Goal: Transaction & Acquisition: Purchase product/service

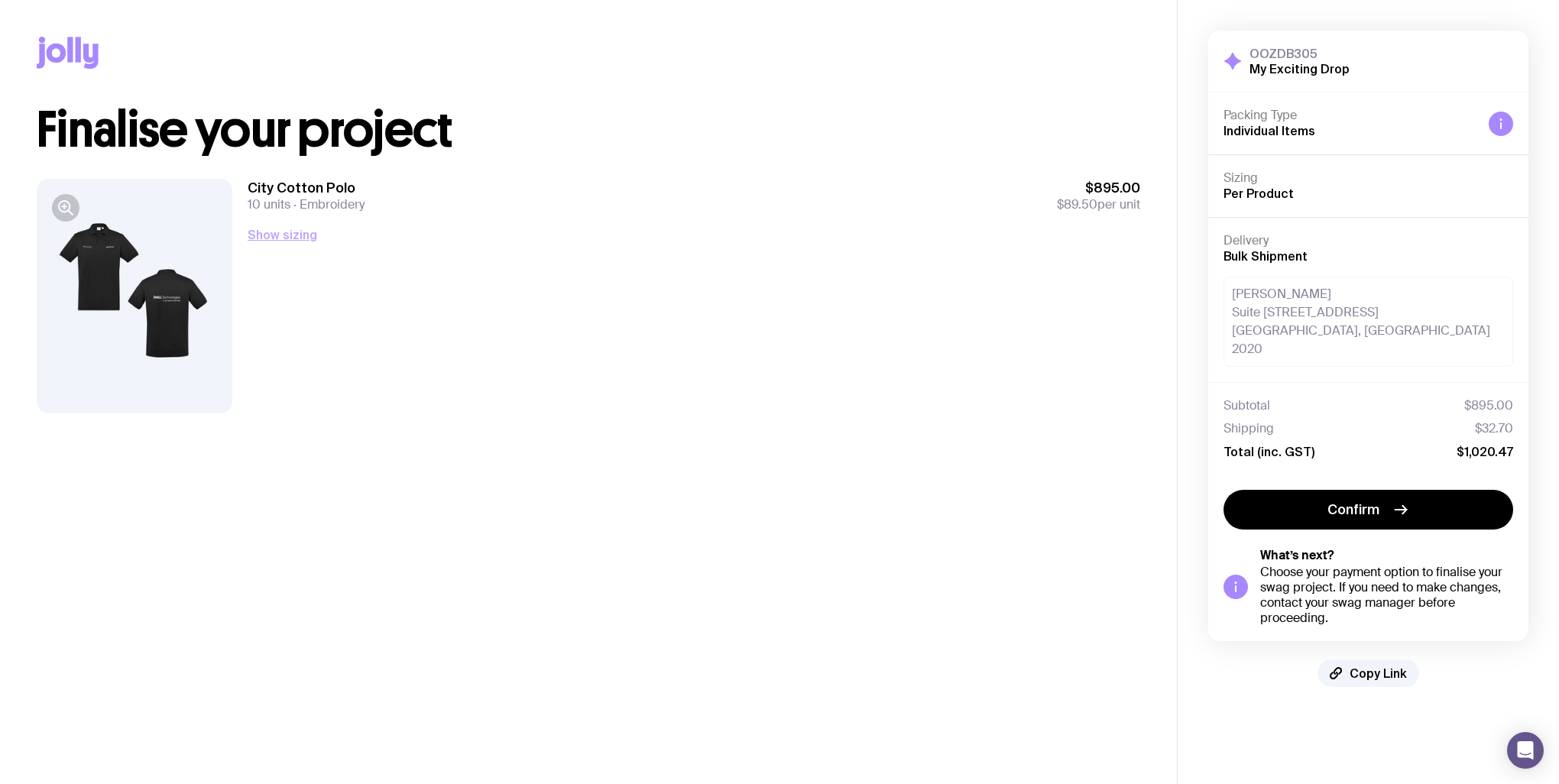
click at [302, 237] on button "Show sizing" at bounding box center [282, 235] width 70 height 18
drag, startPoint x: 89, startPoint y: 266, endPoint x: 73, endPoint y: 237, distance: 33.1
click at [90, 266] on div at bounding box center [135, 296] width 196 height 235
click at [61, 213] on icon "button" at bounding box center [66, 208] width 18 height 18
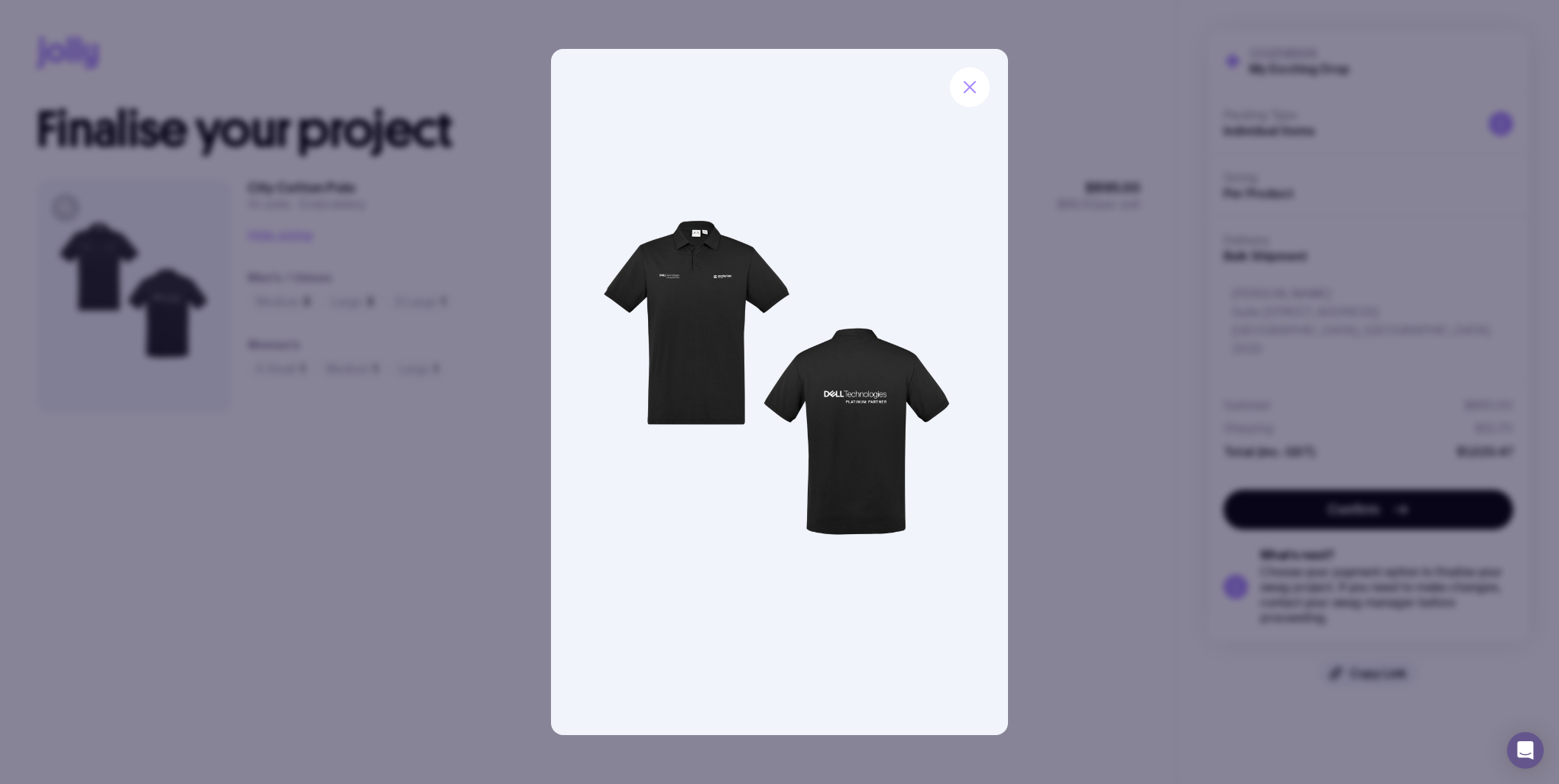
click at [719, 268] on img at bounding box center [780, 391] width 457 height 686
click at [969, 93] on icon "button" at bounding box center [970, 87] width 18 height 18
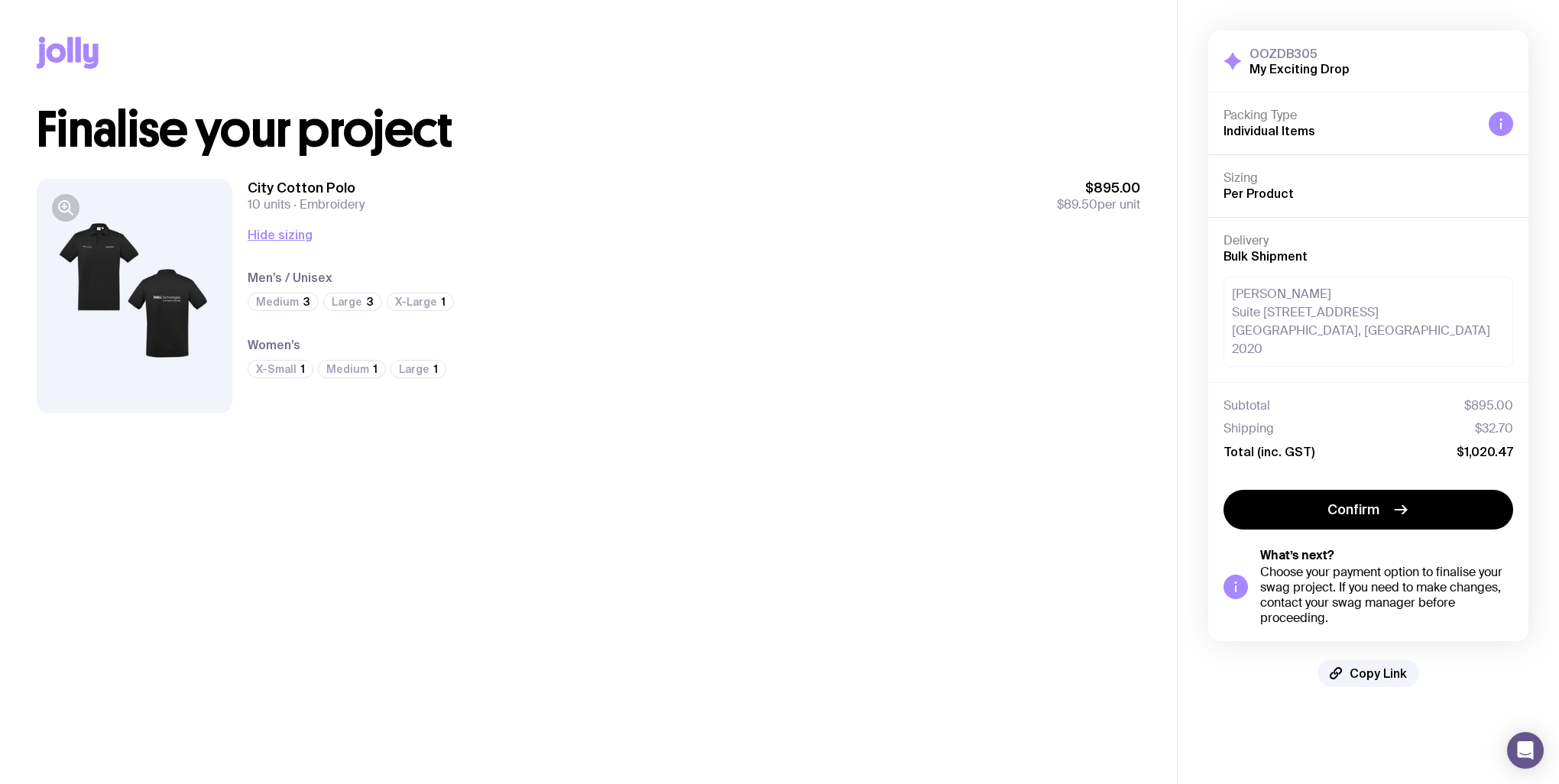
click at [128, 277] on div at bounding box center [135, 296] width 196 height 235
click at [117, 284] on div at bounding box center [135, 296] width 196 height 235
drag, startPoint x: 1506, startPoint y: 440, endPoint x: 1463, endPoint y: 493, distance: 68.2
drag, startPoint x: 1463, startPoint y: 493, endPoint x: 861, endPoint y: 483, distance: 602.1
click at [854, 487] on main "Copy Link Finalise your project City Cotton Polo 10 units Embroidery $895.00 $8…" at bounding box center [588, 392] width 1177 height 784
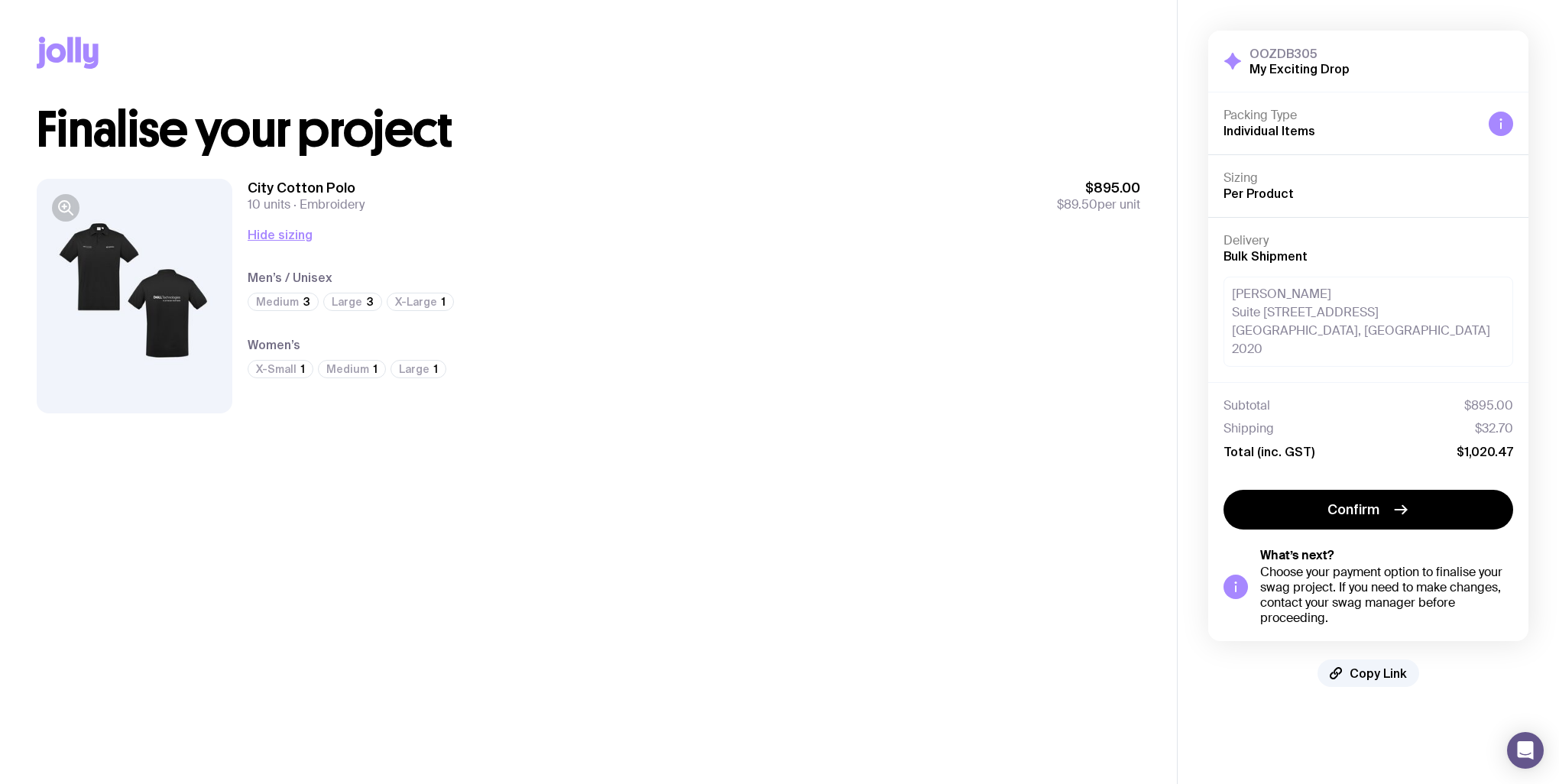
click at [166, 307] on div at bounding box center [135, 296] width 196 height 235
click at [154, 310] on div at bounding box center [135, 296] width 196 height 235
click at [65, 207] on icon "button" at bounding box center [66, 208] width 18 height 18
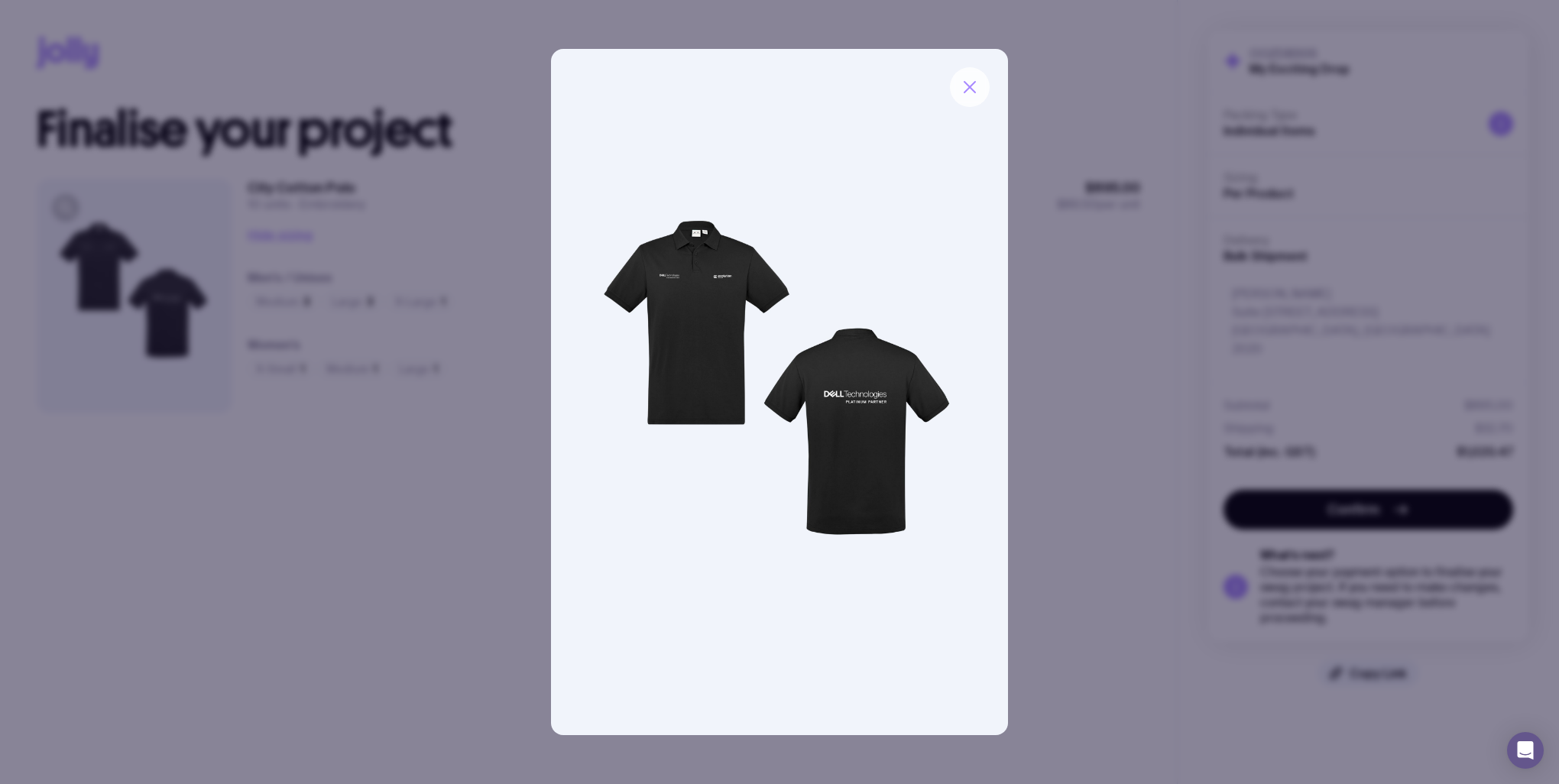
click at [981, 87] on button "button" at bounding box center [969, 86] width 39 height 39
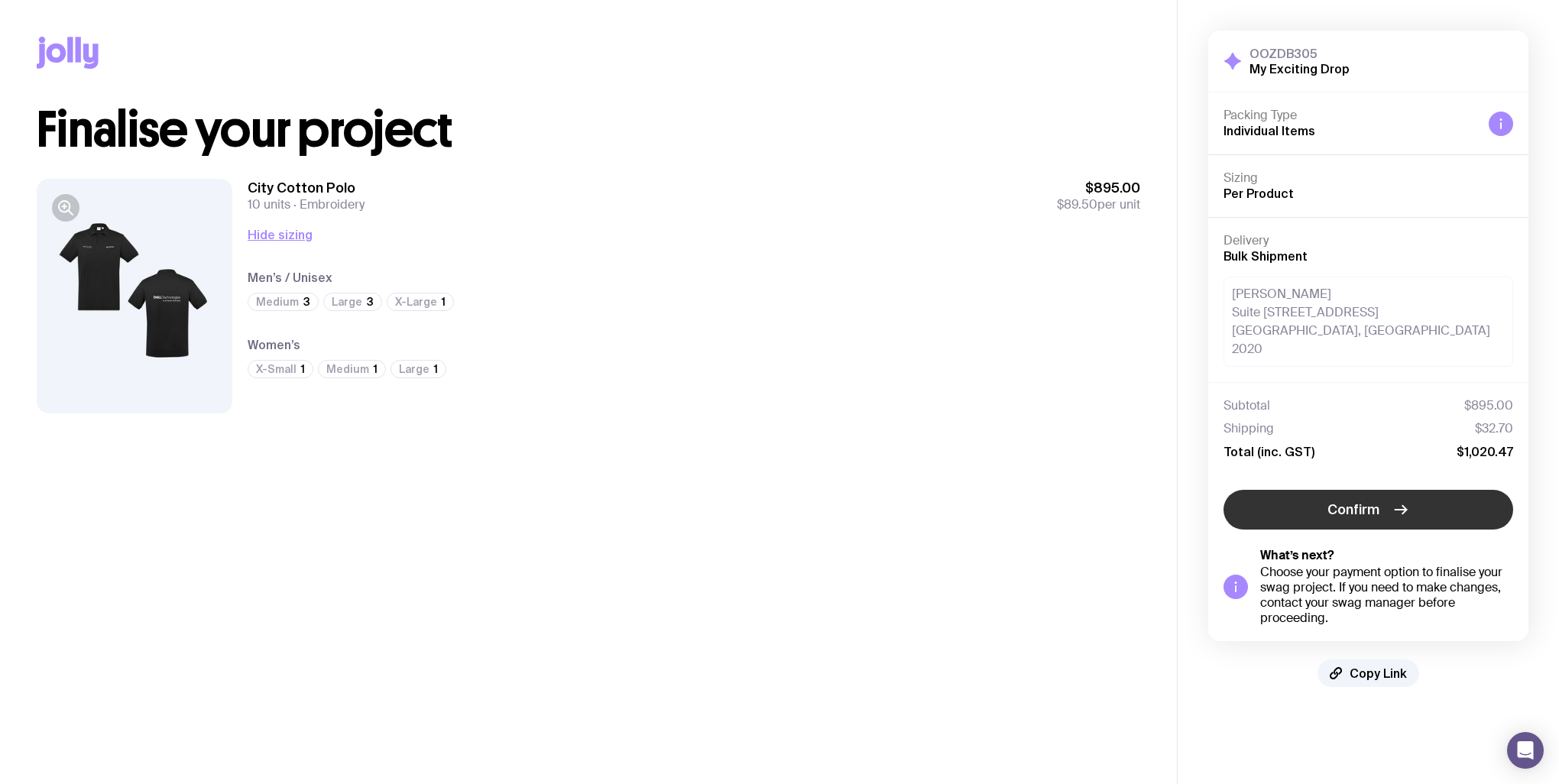
click at [1328, 501] on span "Confirm" at bounding box center [1354, 510] width 52 height 18
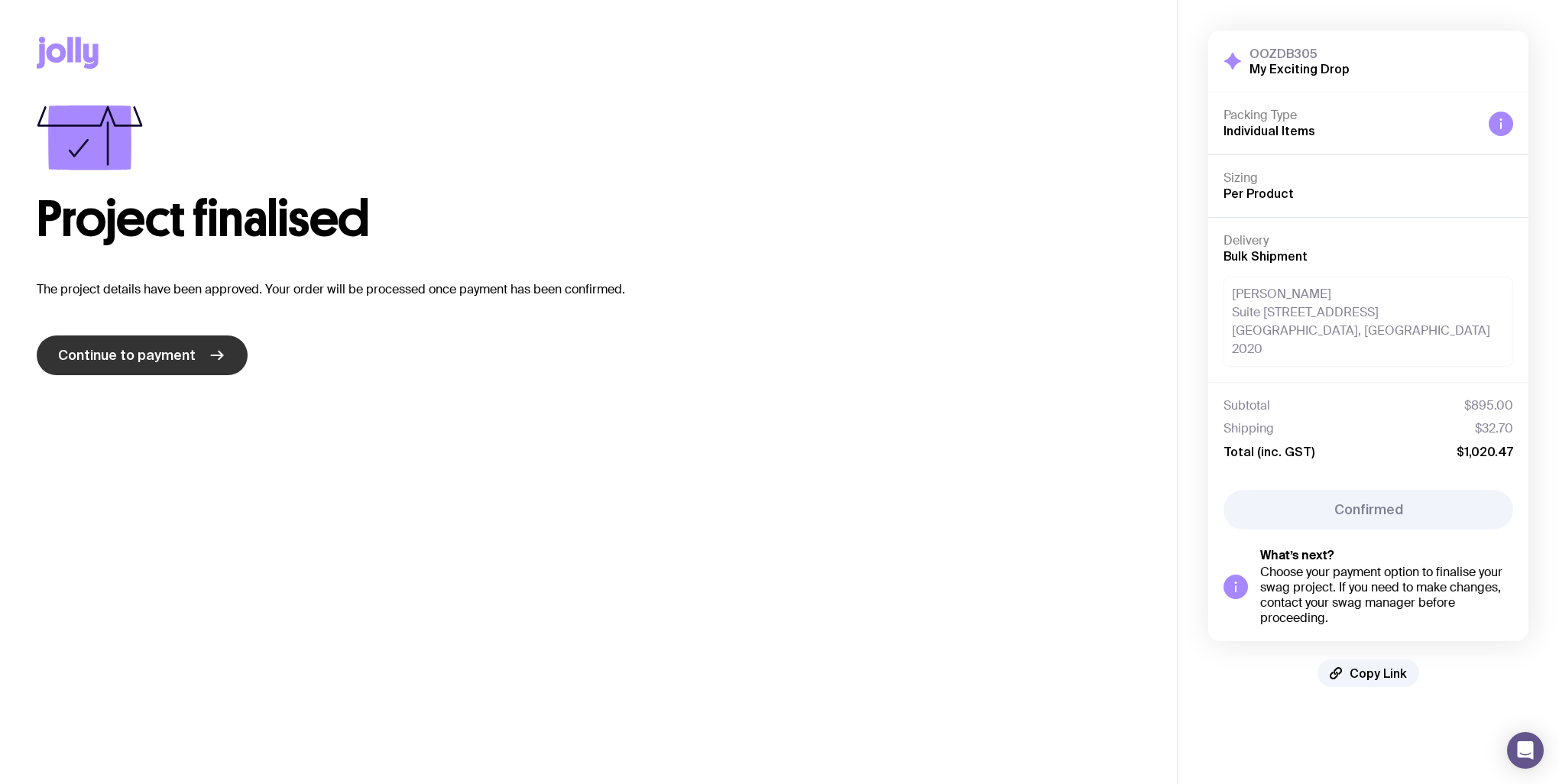
click at [161, 357] on span "Continue to payment" at bounding box center [126, 355] width 137 height 18
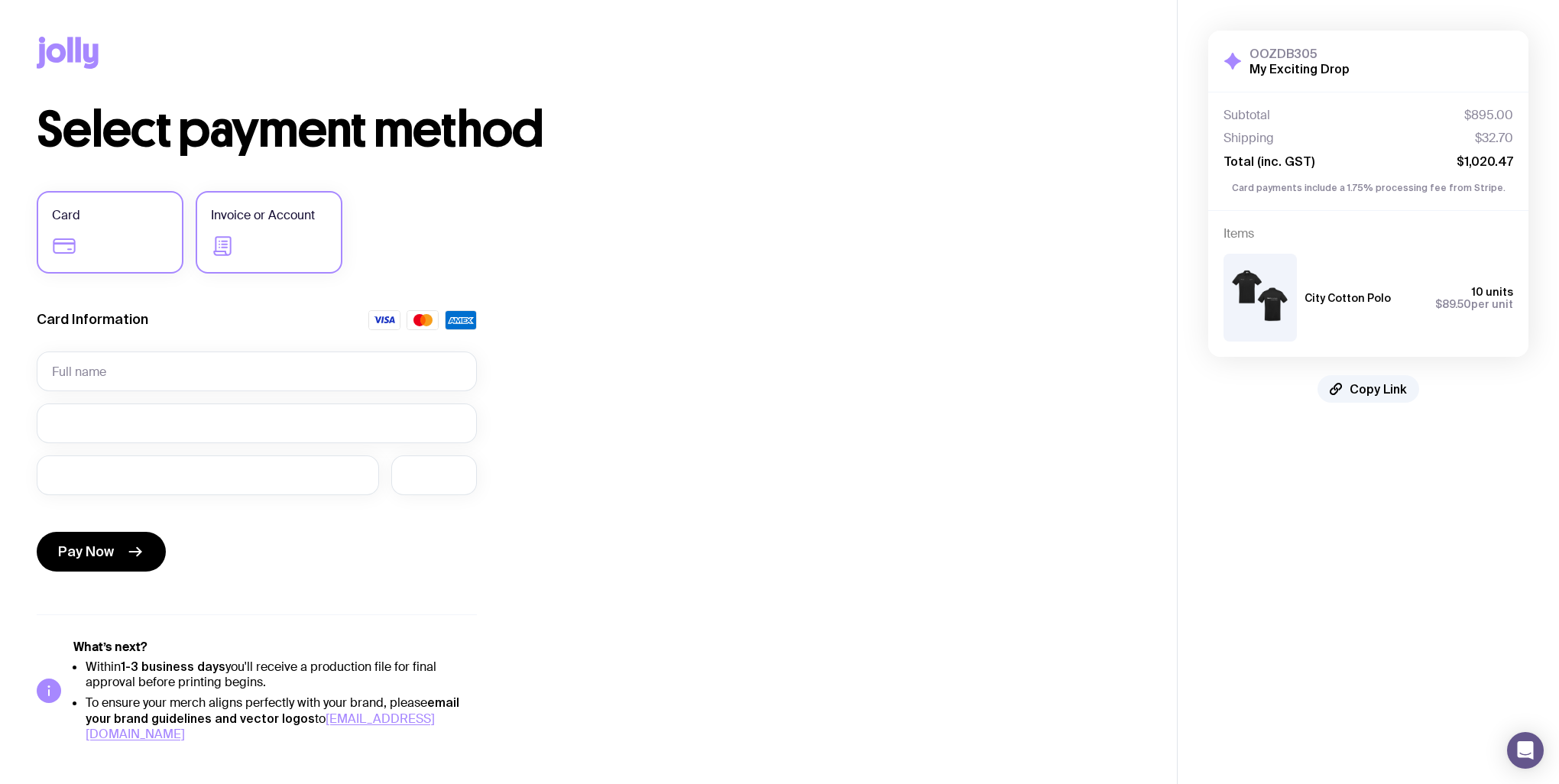
click at [249, 241] on label "Invoice or Account" at bounding box center [269, 232] width 147 height 83
click at [0, 0] on input "Invoice or Account" at bounding box center [0, 0] width 0 height 0
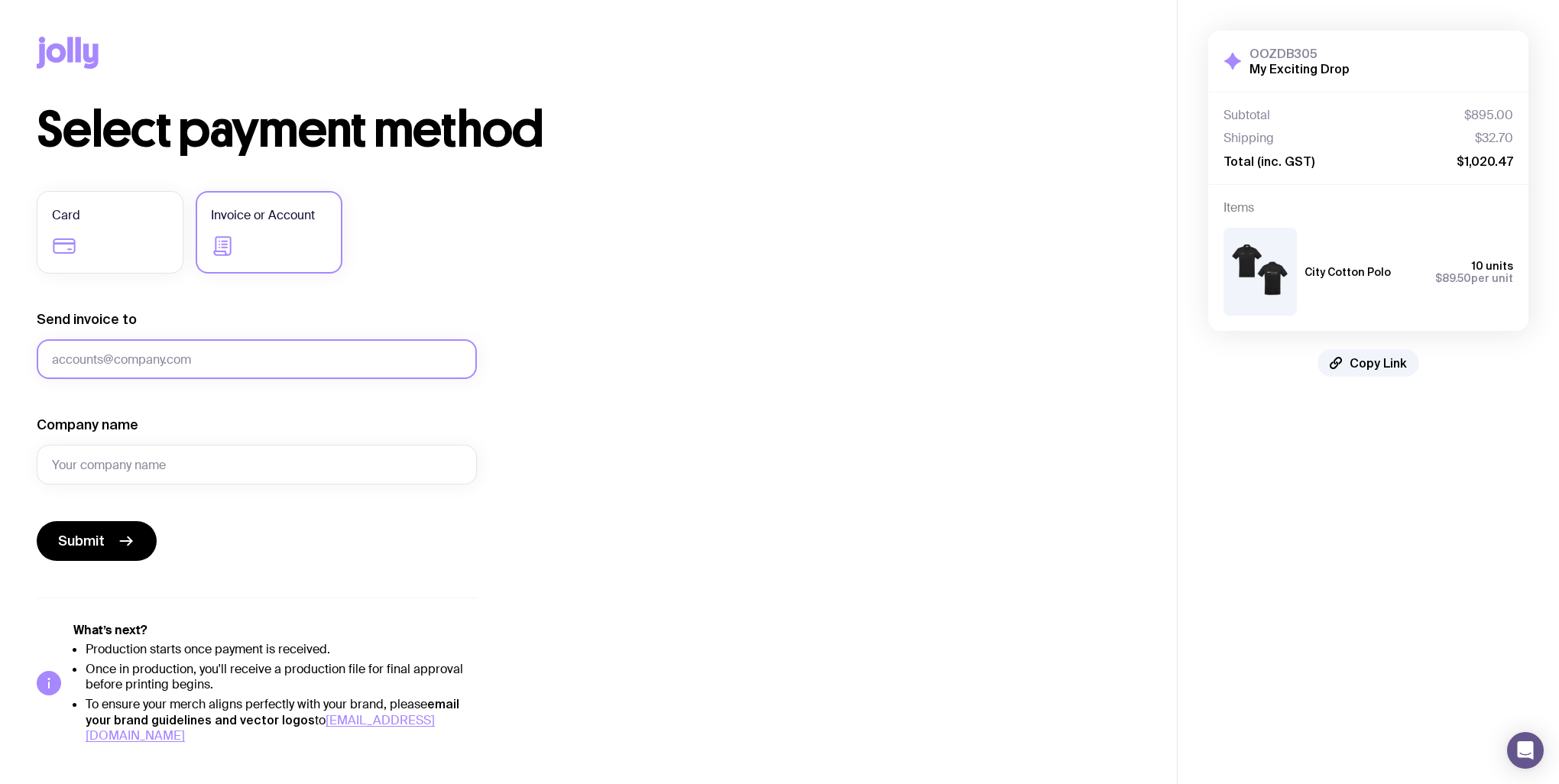
click at [164, 353] on input "Send invoice to" at bounding box center [256, 358] width 440 height 39
click at [199, 354] on input "Send invoice to" at bounding box center [256, 358] width 440 height 39
paste input "accounts@evolutionsystems.com.au"
type input "accounts@evolutionsystems.com.au"
click at [209, 461] on input "Company name" at bounding box center [256, 464] width 440 height 39
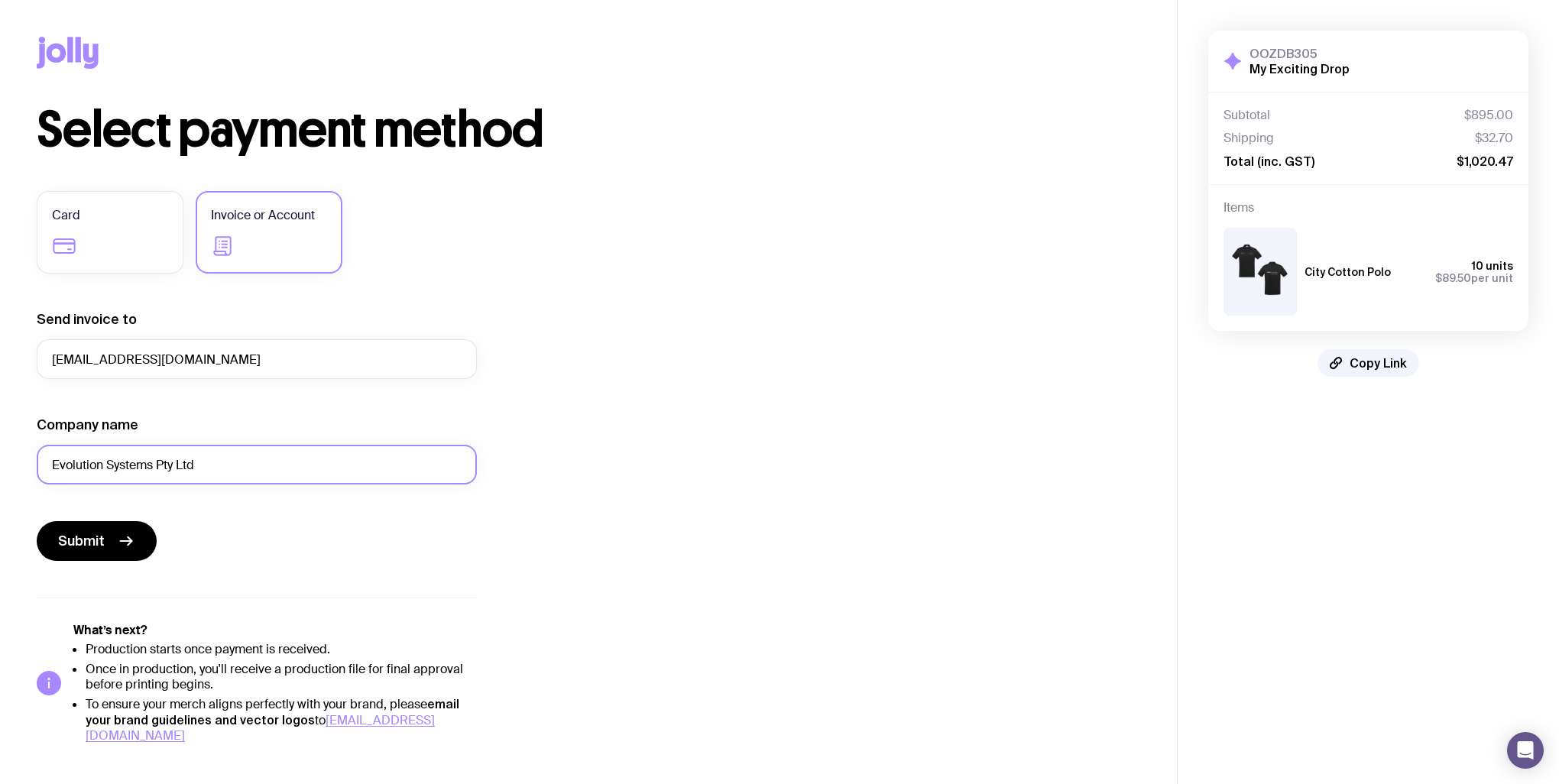
type input "Evolution Systems Pty Ltd"
click at [64, 543] on span "Submit" at bounding box center [81, 541] width 47 height 18
